Goal: Information Seeking & Learning: Learn about a topic

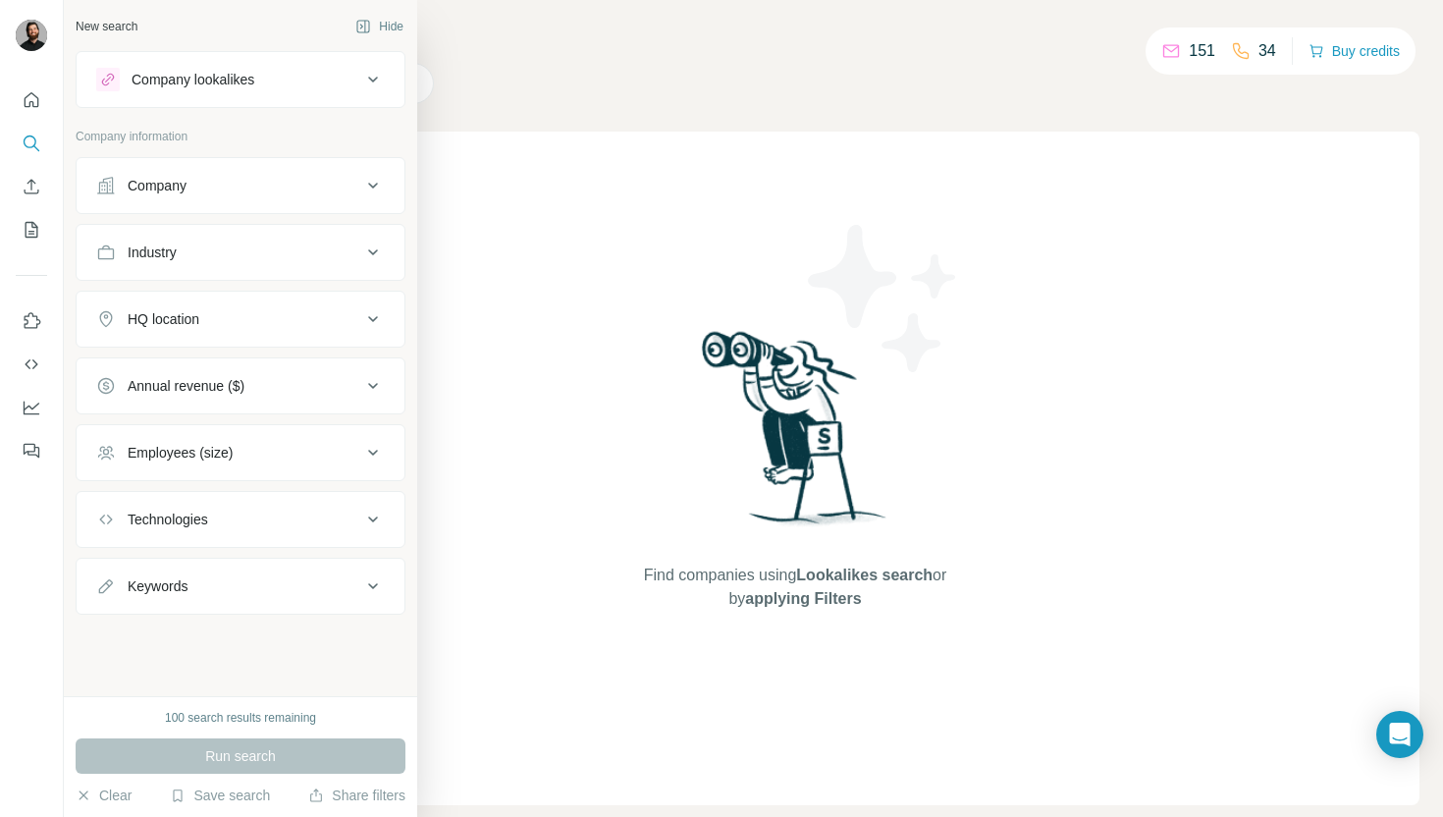
click at [156, 74] on div "Company lookalikes" at bounding box center [193, 80] width 123 height 20
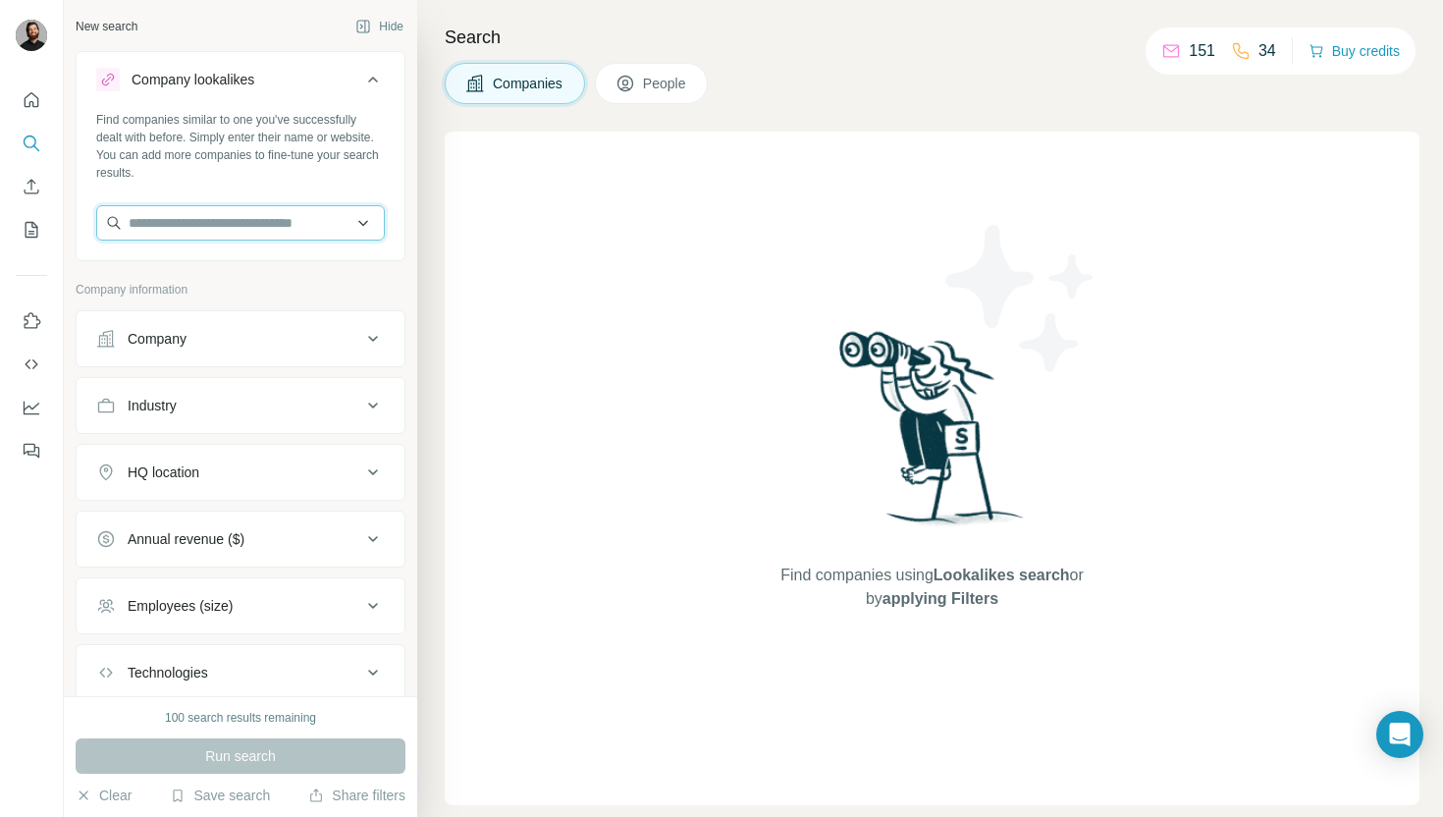
click at [158, 223] on input "text" at bounding box center [240, 222] width 289 height 35
click at [161, 223] on input "text" at bounding box center [240, 222] width 289 height 35
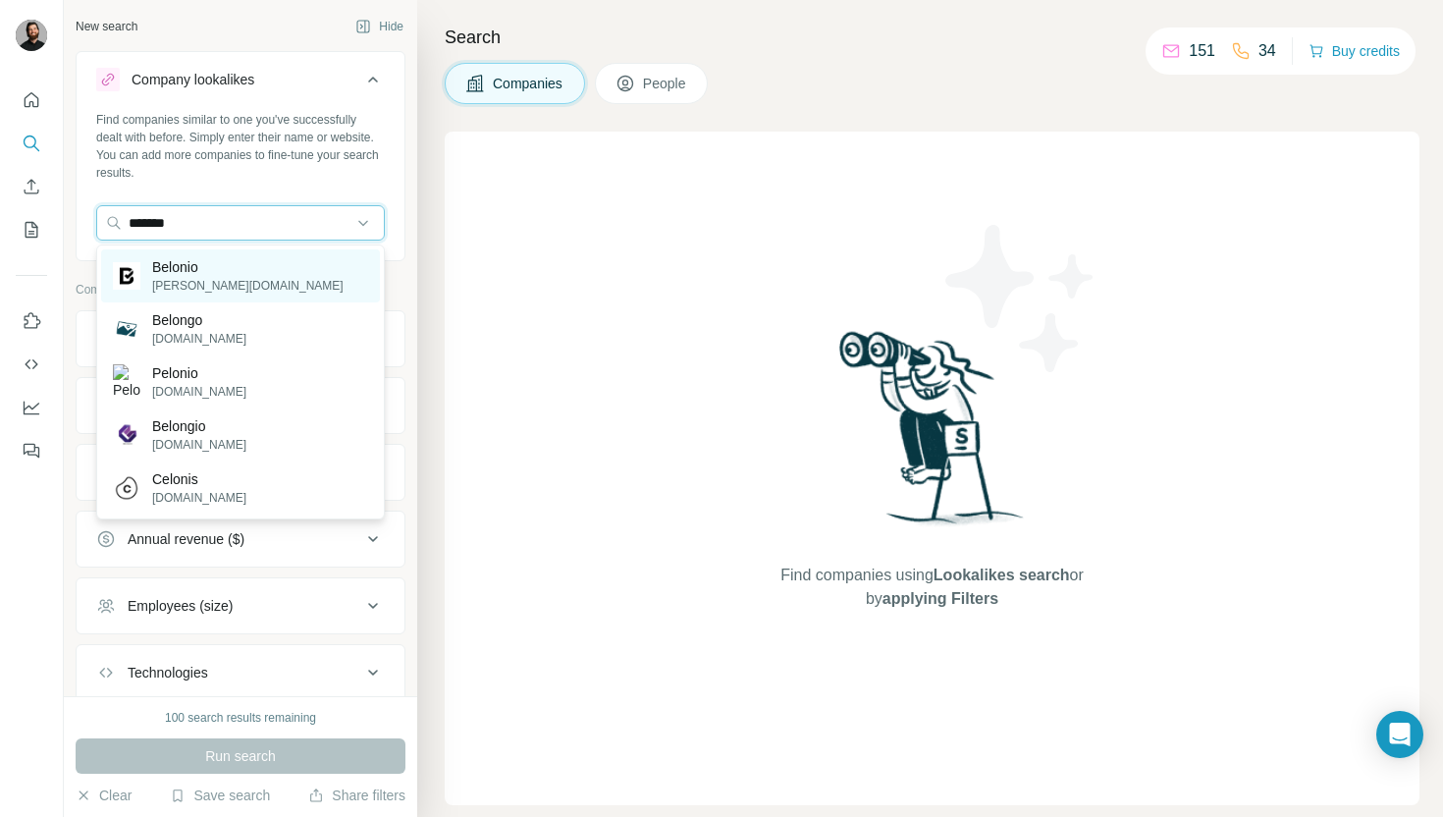
type input "*******"
click at [170, 280] on p "[PERSON_NAME][DOMAIN_NAME]" at bounding box center [247, 286] width 191 height 18
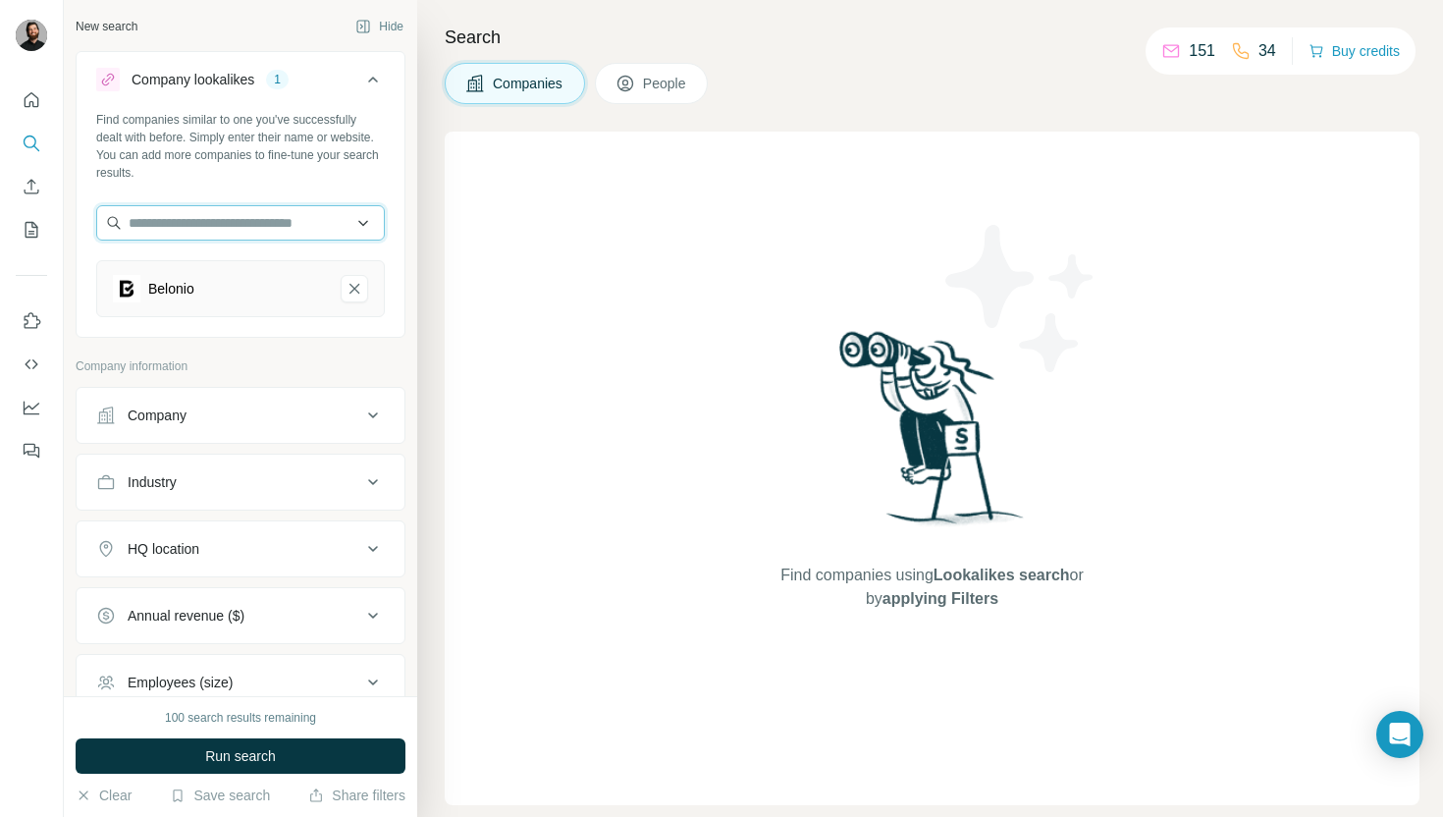
click at [207, 221] on input "text" at bounding box center [240, 222] width 289 height 35
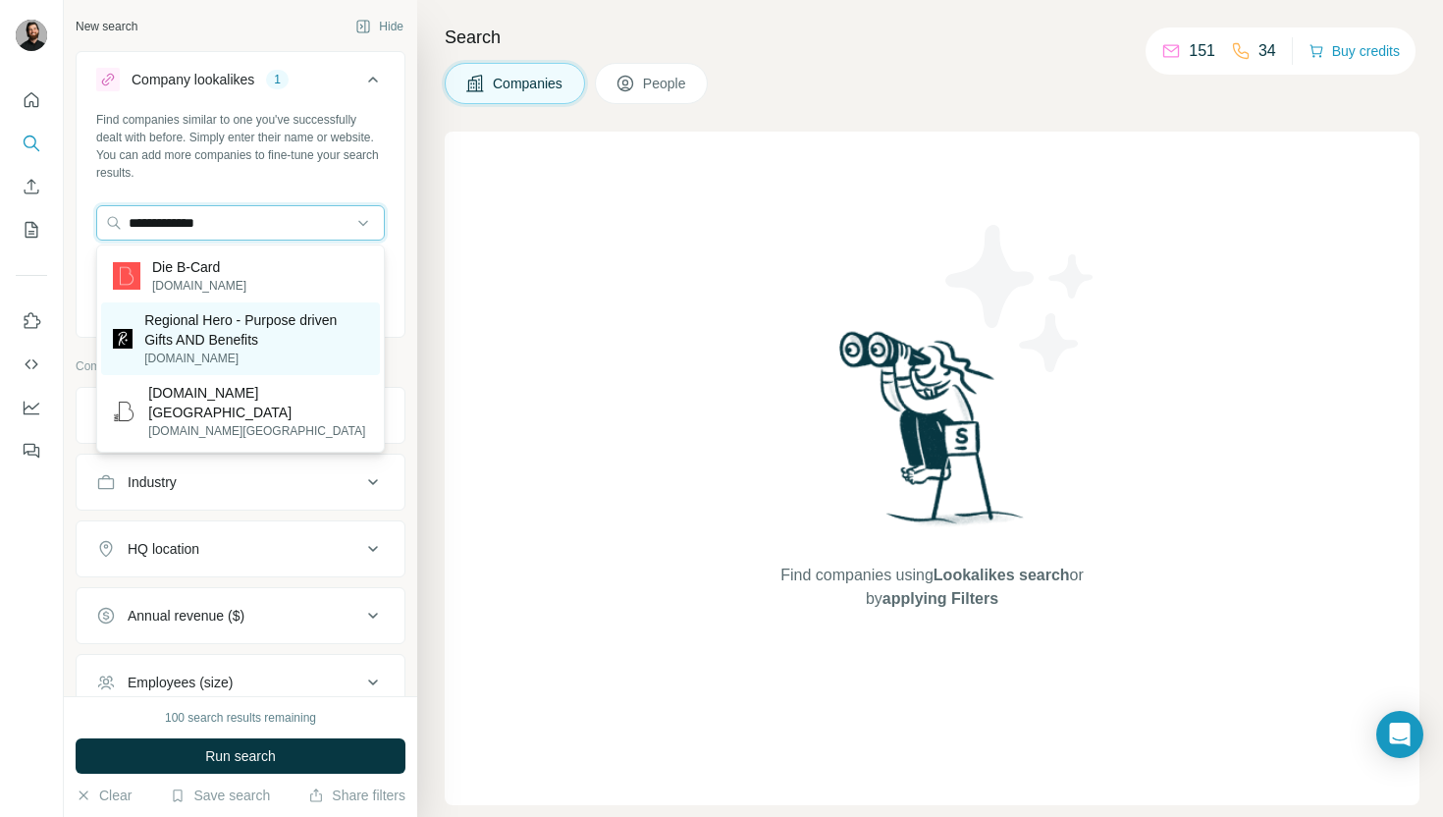
type input "**********"
click at [171, 343] on p "Regional Hero - Purpose driven Gifts AND Benefits" at bounding box center [256, 329] width 224 height 39
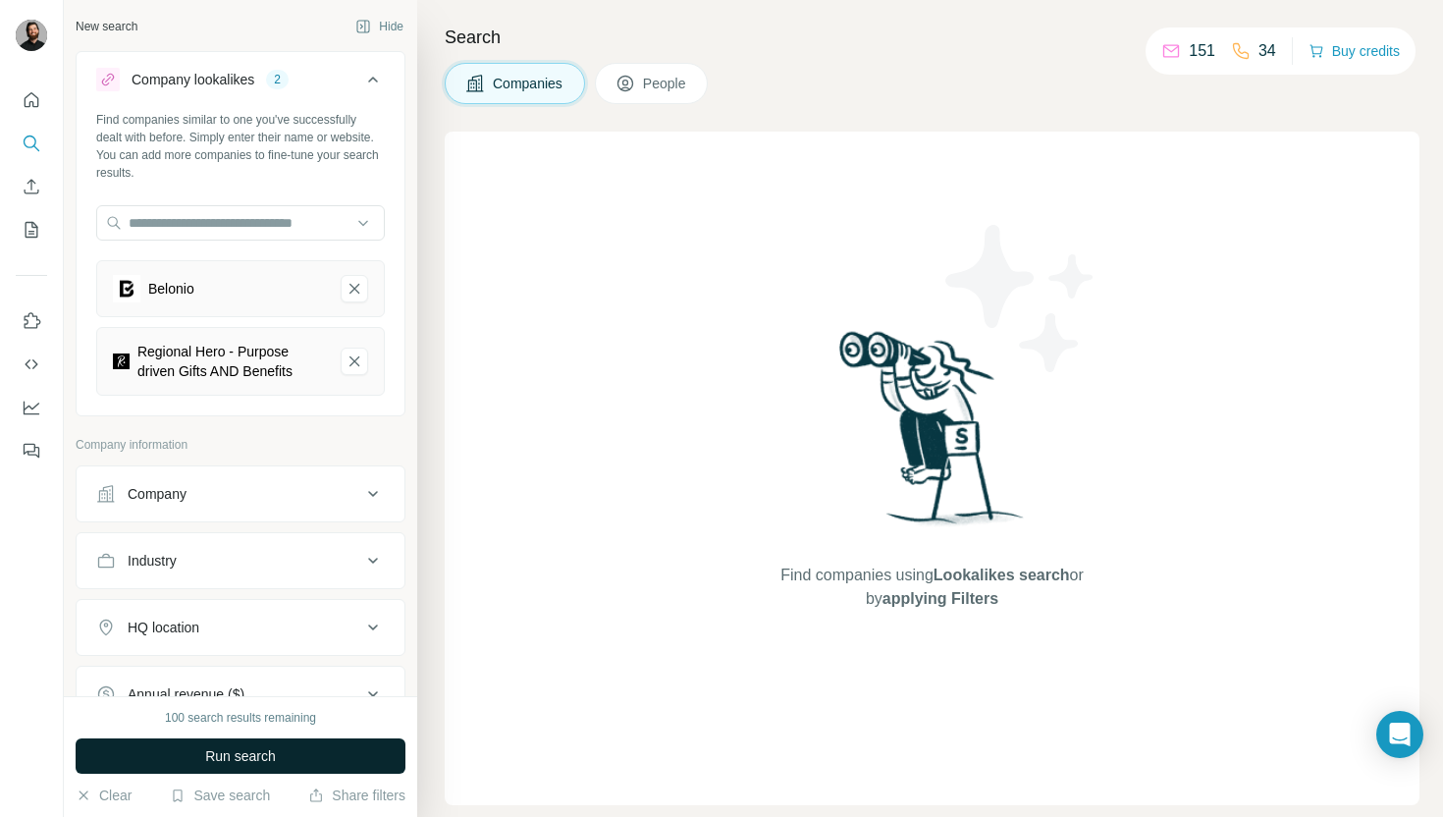
click at [233, 753] on span "Run search" at bounding box center [240, 756] width 71 height 20
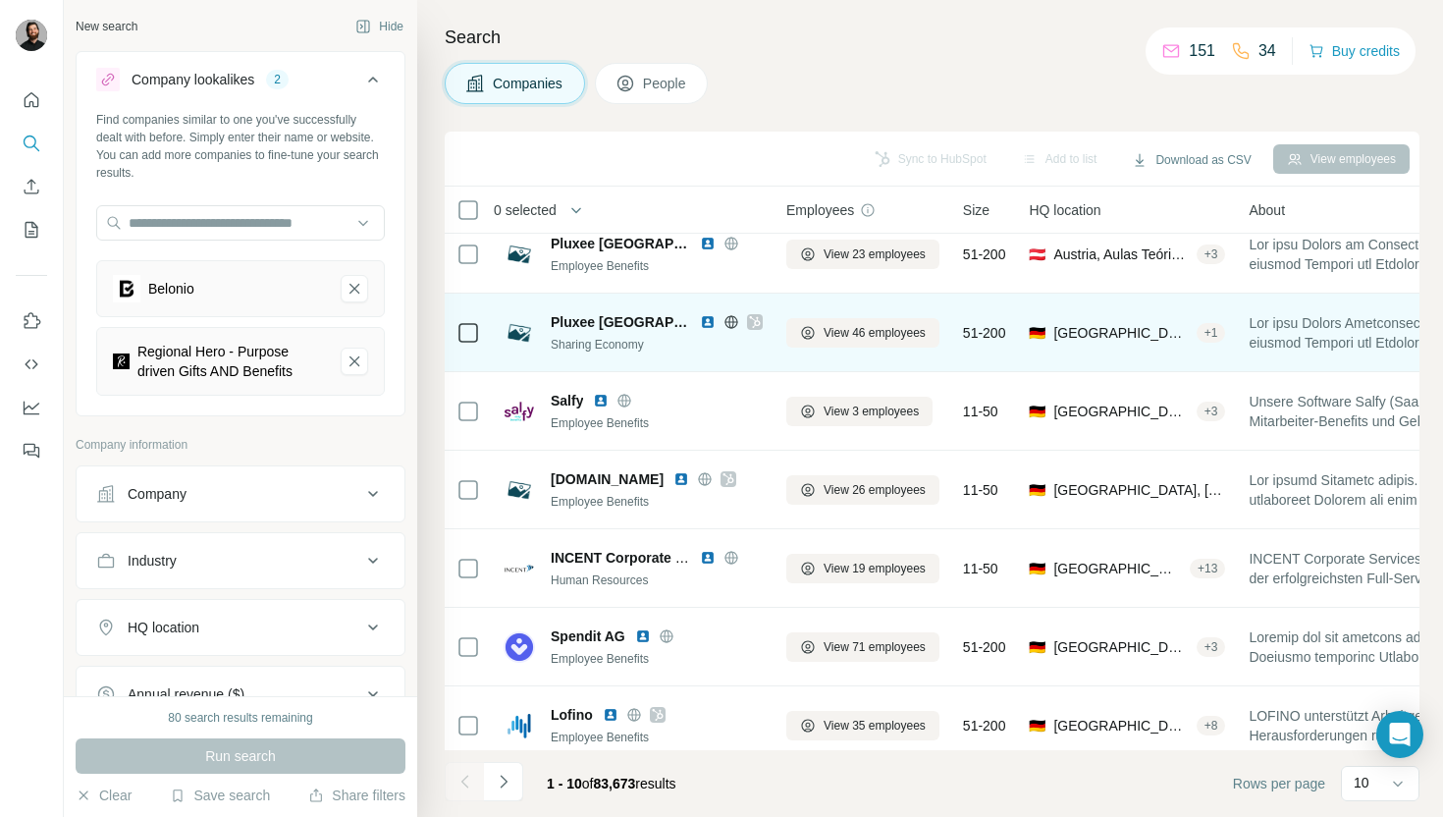
scroll to position [181, 0]
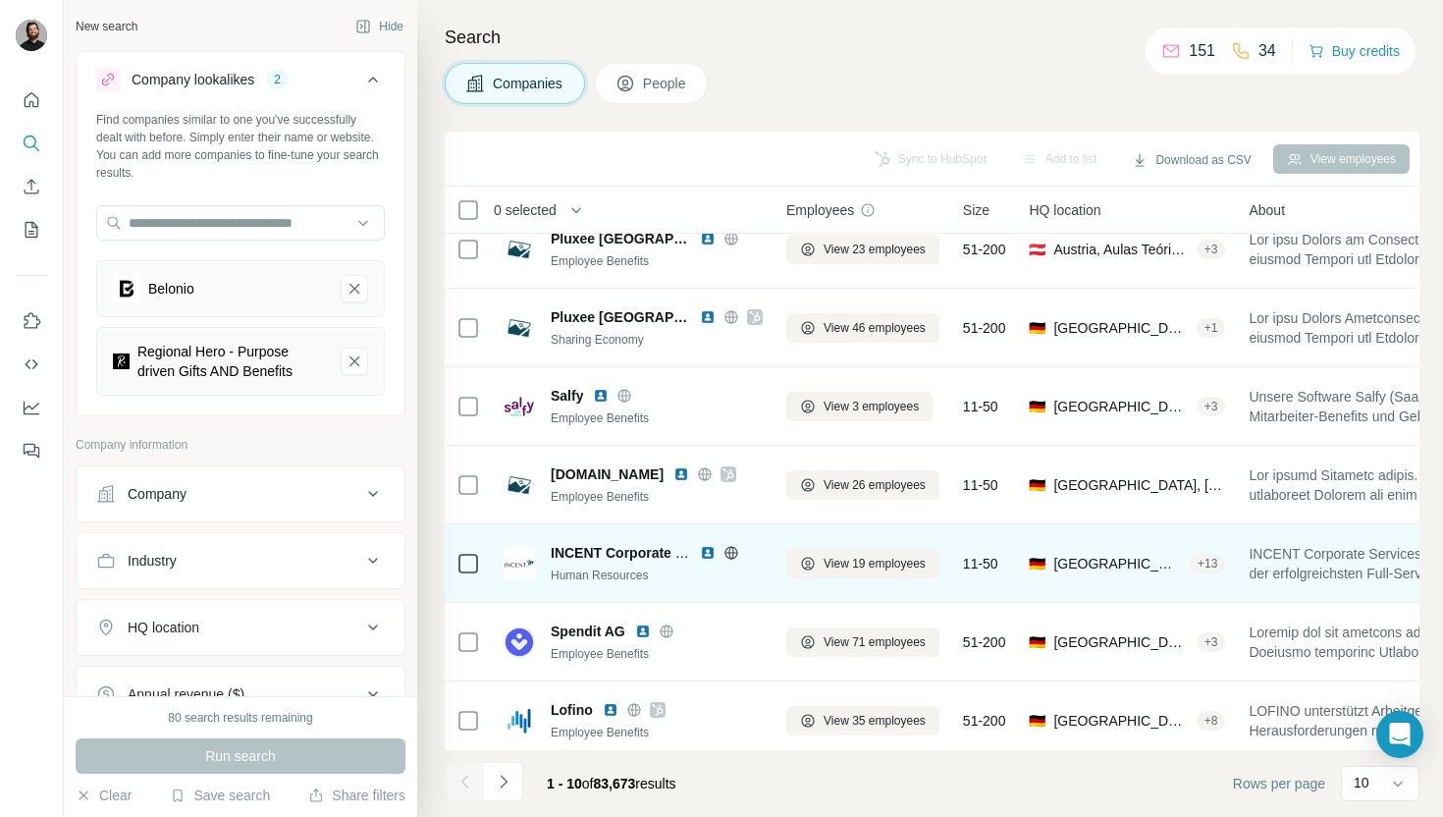
click at [709, 553] on img at bounding box center [708, 553] width 16 height 16
